Goal: Obtain resource: Download file/media

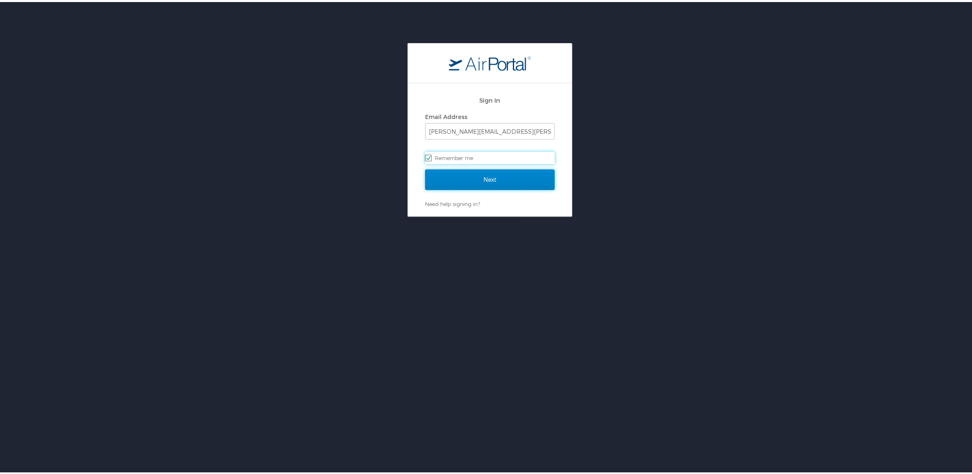
click at [496, 180] on input "Next" at bounding box center [490, 177] width 130 height 21
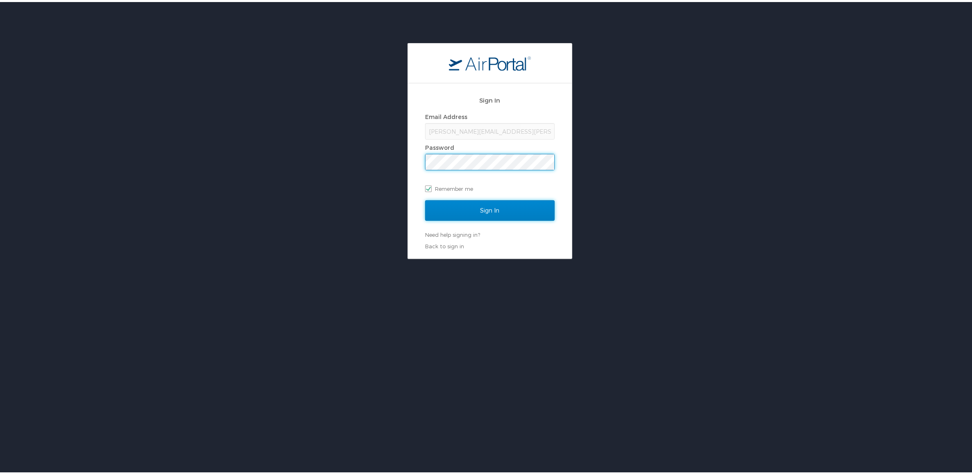
click at [484, 204] on input "Sign In" at bounding box center [490, 208] width 130 height 21
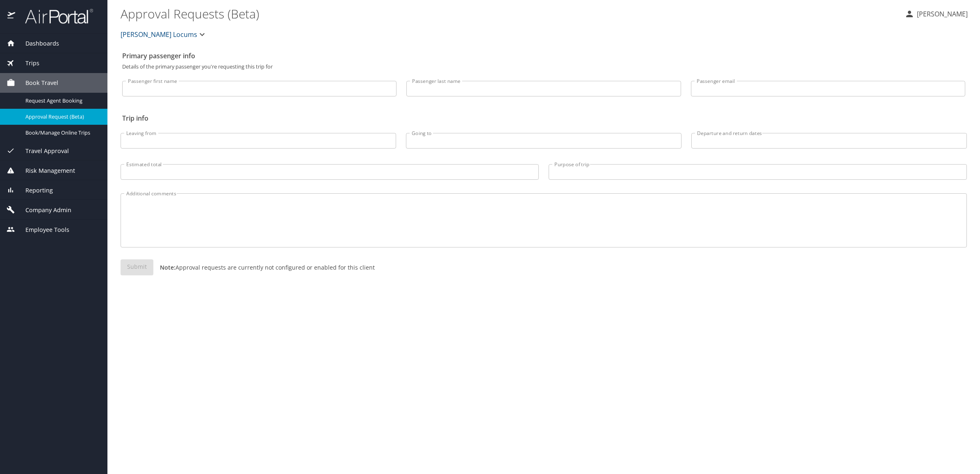
click at [56, 46] on span "Dashboards" at bounding box center [37, 43] width 44 height 9
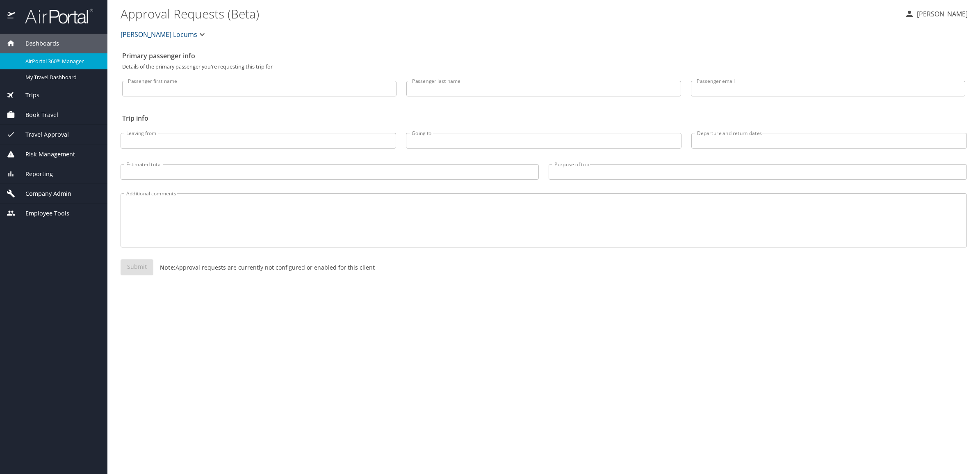
click at [59, 63] on span "AirPortal 360™ Manager" at bounding box center [61, 61] width 72 height 8
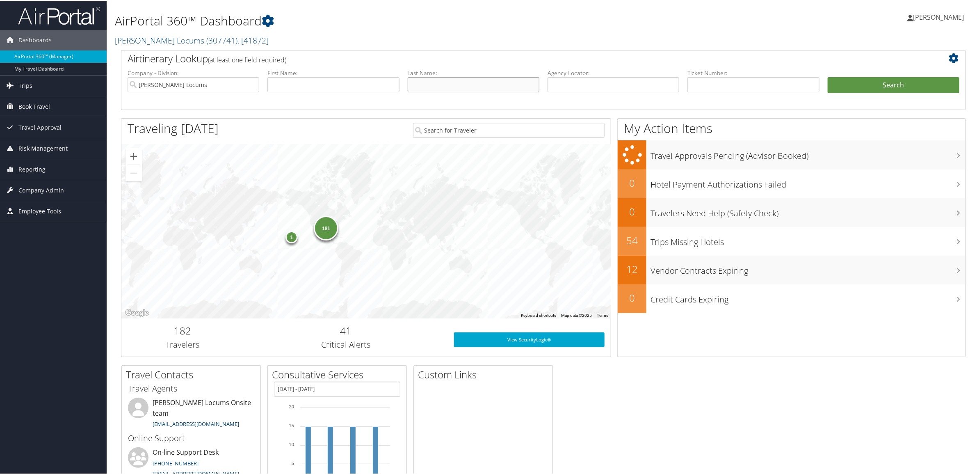
click at [495, 83] on input "text" at bounding box center [474, 83] width 132 height 15
paste input "Warsager"
type input "Warsager"
click at [838, 89] on button "Search" at bounding box center [894, 84] width 132 height 16
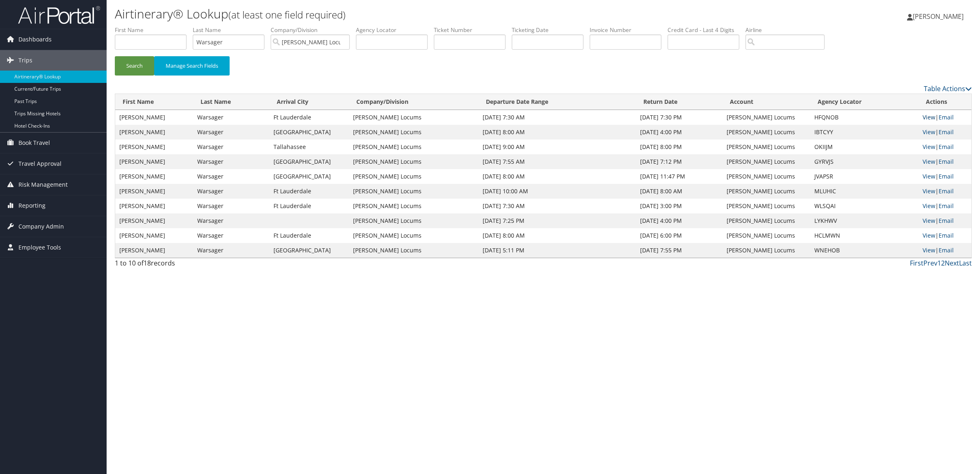
click at [928, 113] on link "View" at bounding box center [929, 117] width 13 height 8
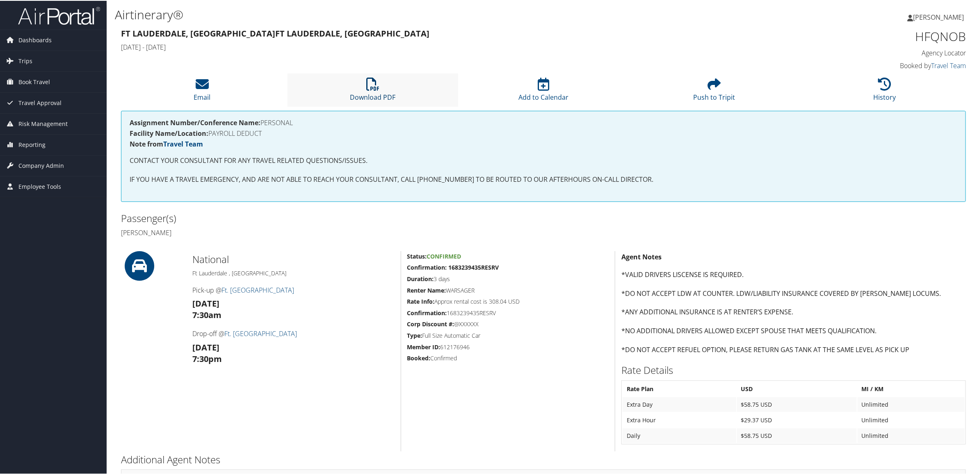
click at [361, 91] on link "Download PDF" at bounding box center [373, 91] width 46 height 20
